Goal: Transaction & Acquisition: Purchase product/service

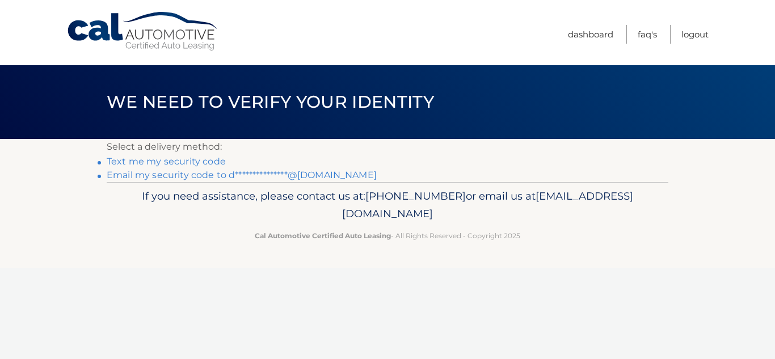
click at [172, 178] on link "**********" at bounding box center [242, 175] width 270 height 11
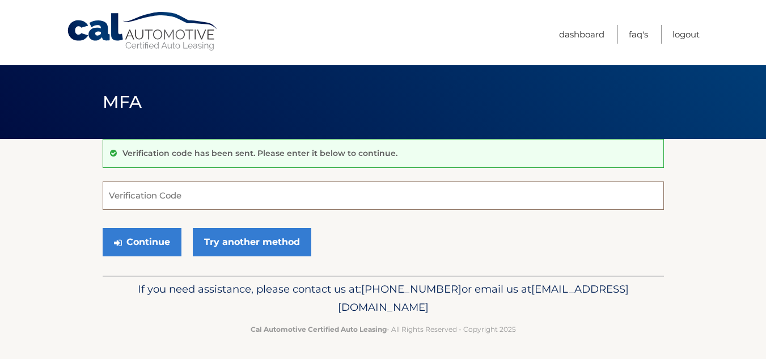
click at [242, 193] on input "Verification Code" at bounding box center [384, 196] width 562 height 28
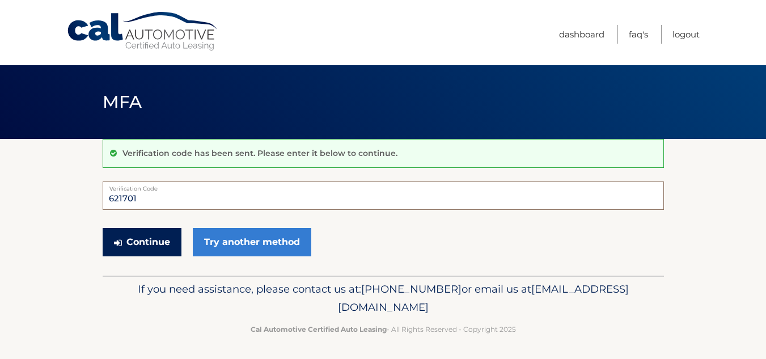
type input "621701"
click at [151, 239] on button "Continue" at bounding box center [142, 242] width 79 height 28
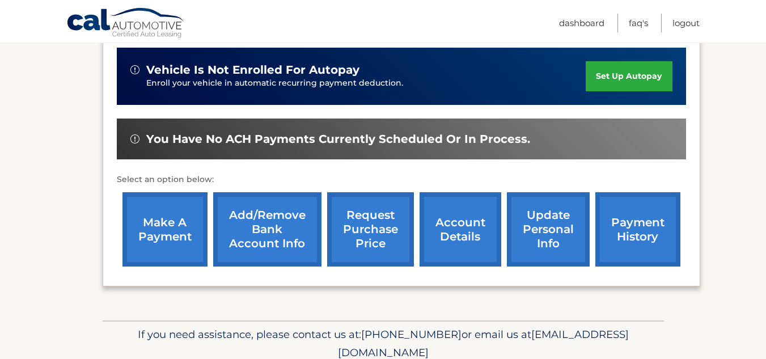
scroll to position [284, 0]
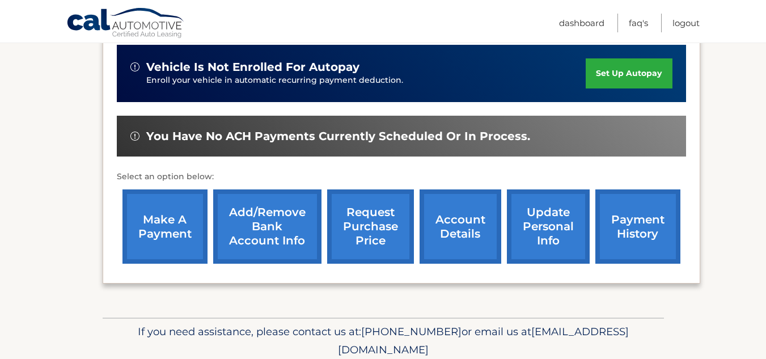
click at [179, 234] on link "make a payment" at bounding box center [165, 226] width 85 height 74
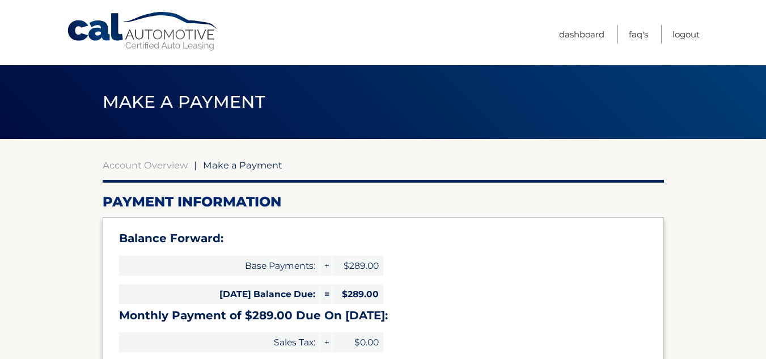
select select "NzJkZDZhZWItMTYyYS00ZmI5LWI3NjAtZmEzNDRlN2I3OWYz"
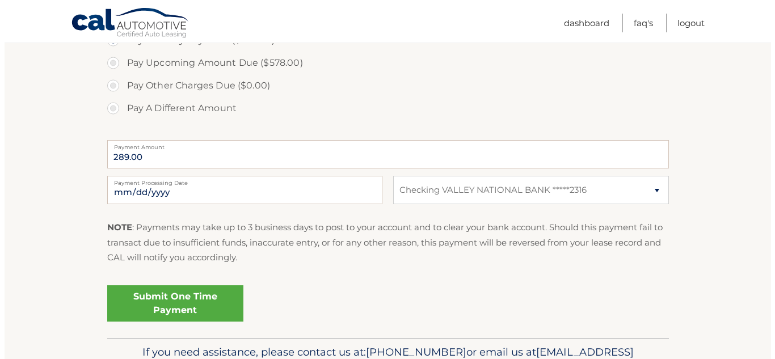
scroll to position [454, 0]
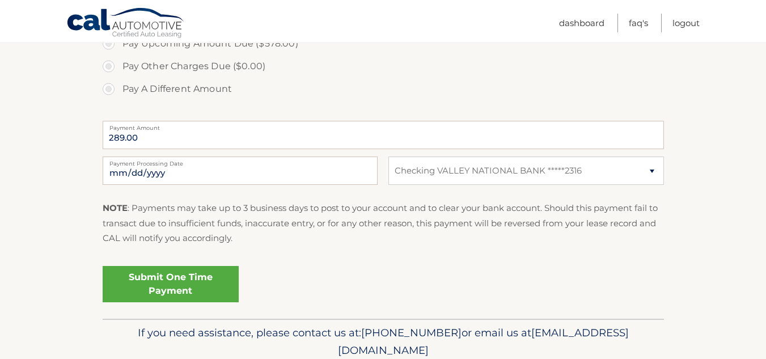
click at [171, 280] on link "Submit One Time Payment" at bounding box center [171, 284] width 136 height 36
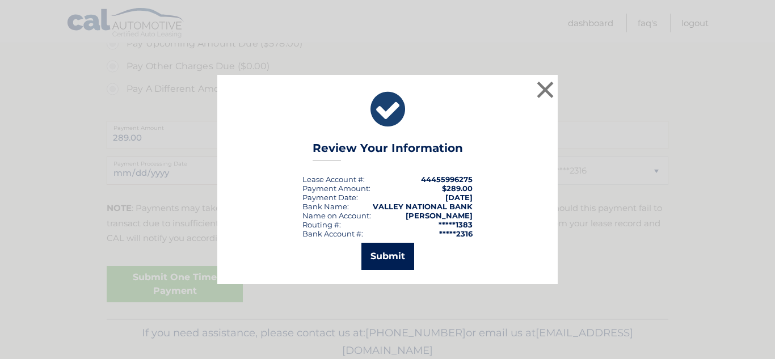
click at [377, 262] on button "Submit" at bounding box center [387, 256] width 53 height 27
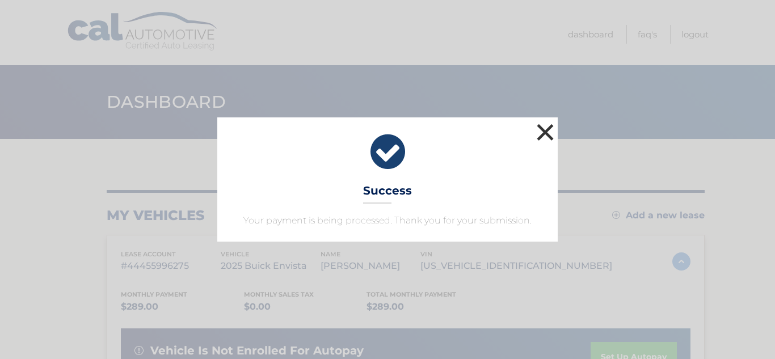
click at [543, 131] on button "×" at bounding box center [545, 132] width 23 height 23
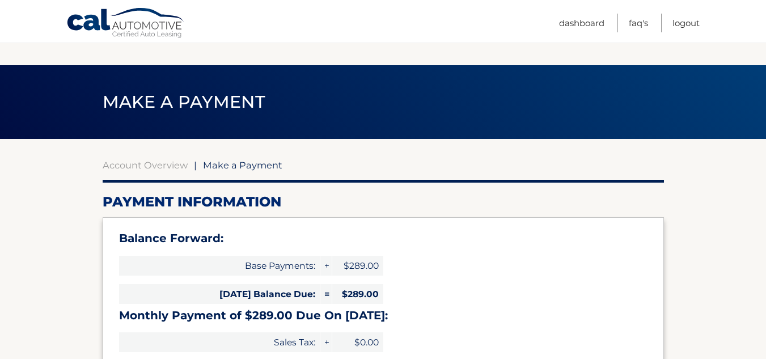
select select "NzJkZDZhZWItMTYyYS00ZmI5LWI3NjAtZmEzNDRlN2I3OWYz"
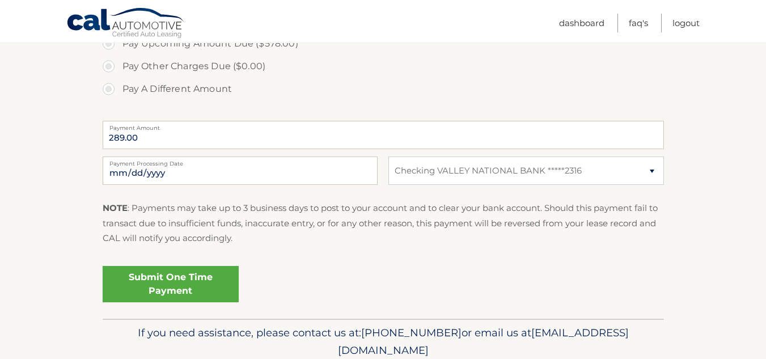
scroll to position [397, 0]
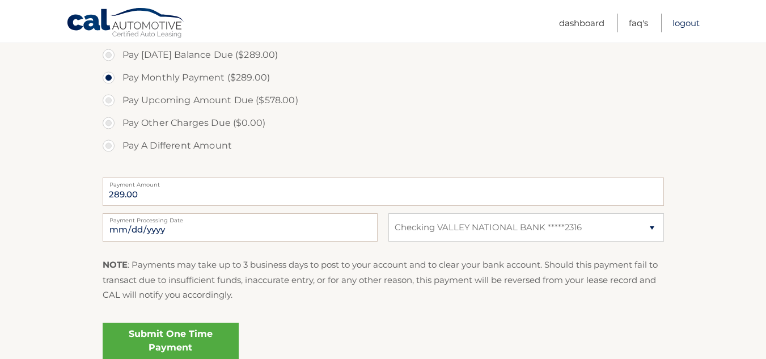
click at [689, 20] on link "Logout" at bounding box center [686, 23] width 27 height 19
